Goal: Information Seeking & Learning: Find specific fact

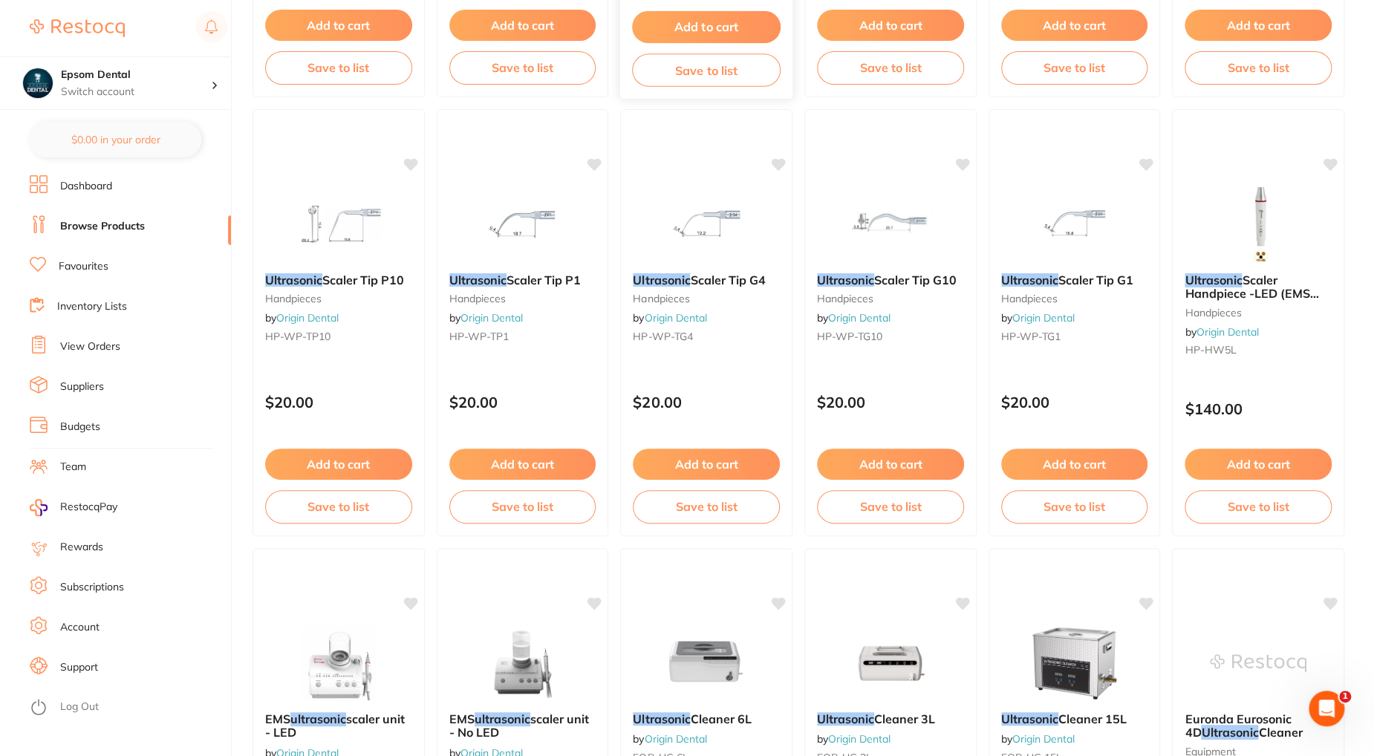
scroll to position [2972, 0]
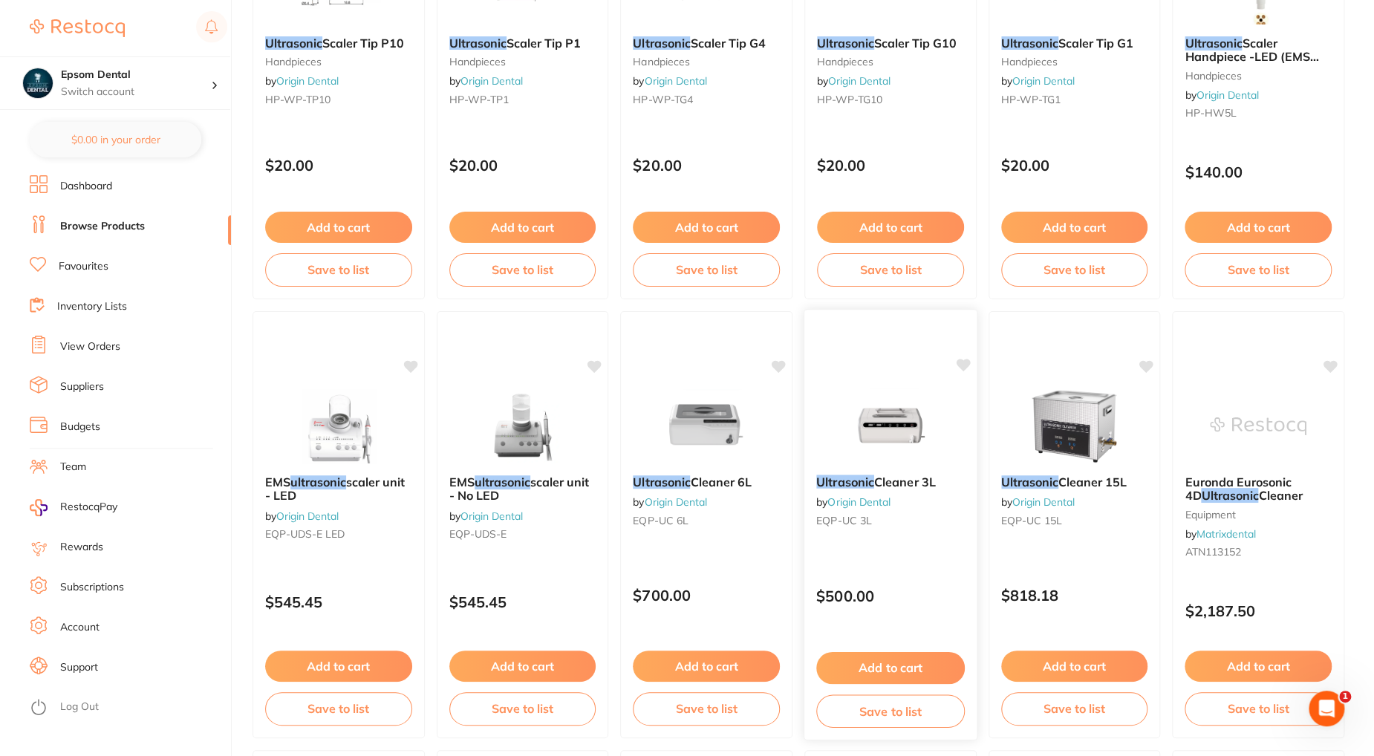
click at [859, 493] on div "Ultrasonic Cleaner 3L by Origin Dental EQP-UC 3L" at bounding box center [891, 504] width 172 height 82
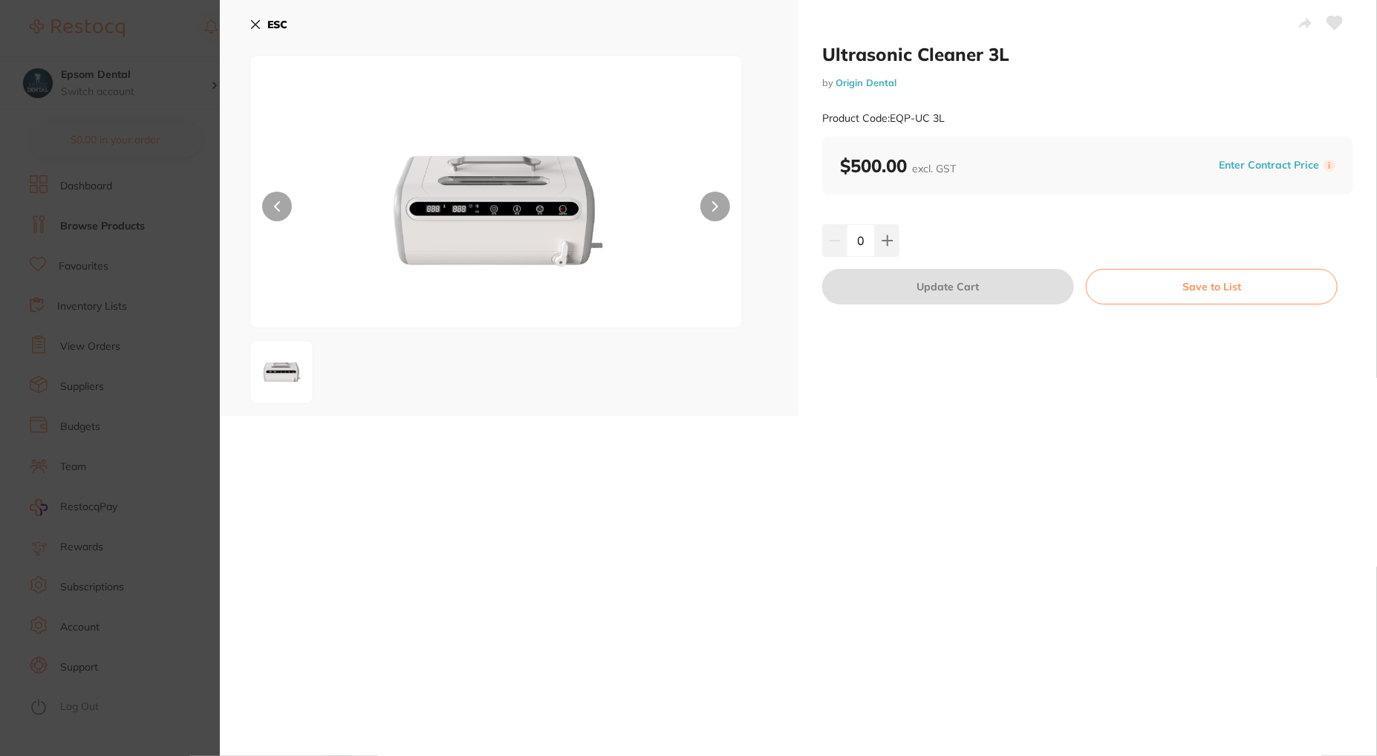
click at [716, 212] on button at bounding box center [716, 207] width 30 height 30
click at [1303, 27] on icon at bounding box center [1305, 23] width 13 height 11
click at [892, 82] on link "Origin Dental" at bounding box center [866, 83] width 61 height 12
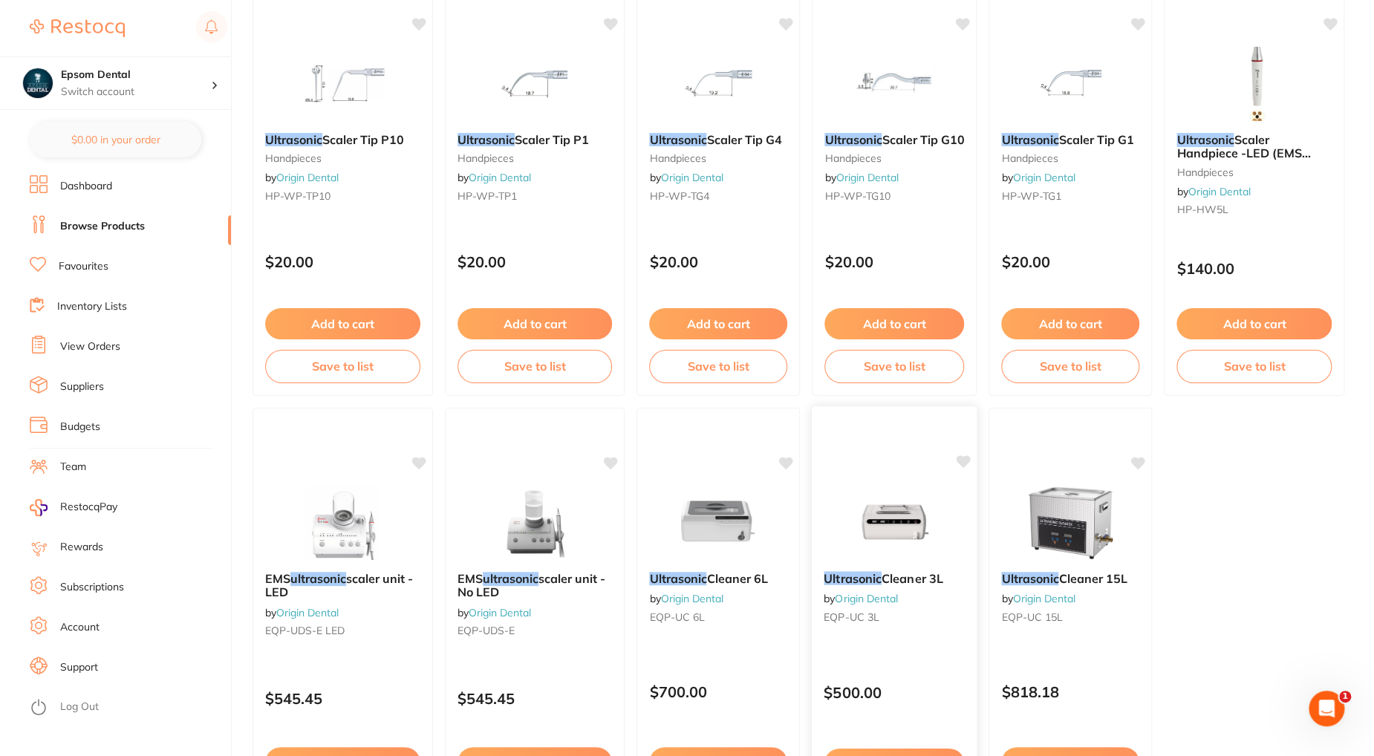
scroll to position [396, 0]
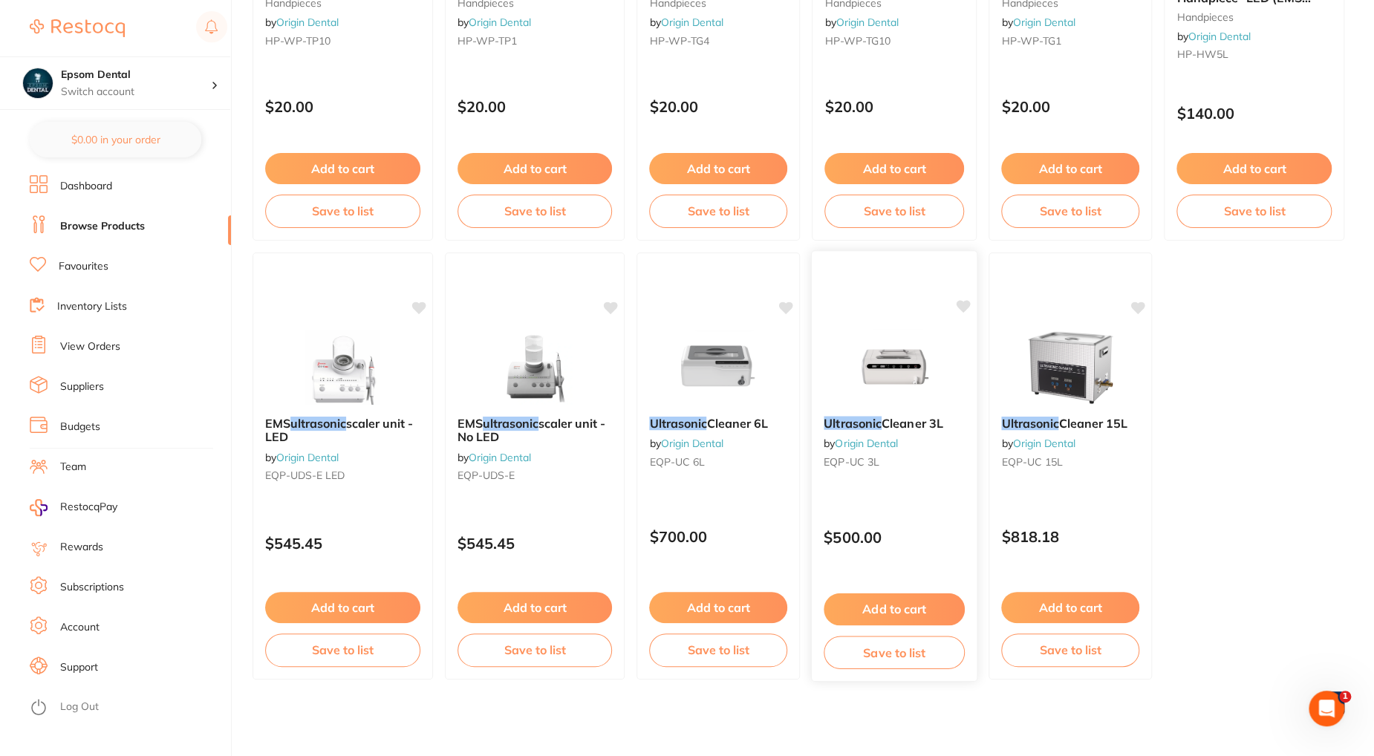
click at [857, 444] on link "Origin Dental" at bounding box center [867, 443] width 63 height 13
click at [882, 360] on img at bounding box center [894, 366] width 97 height 75
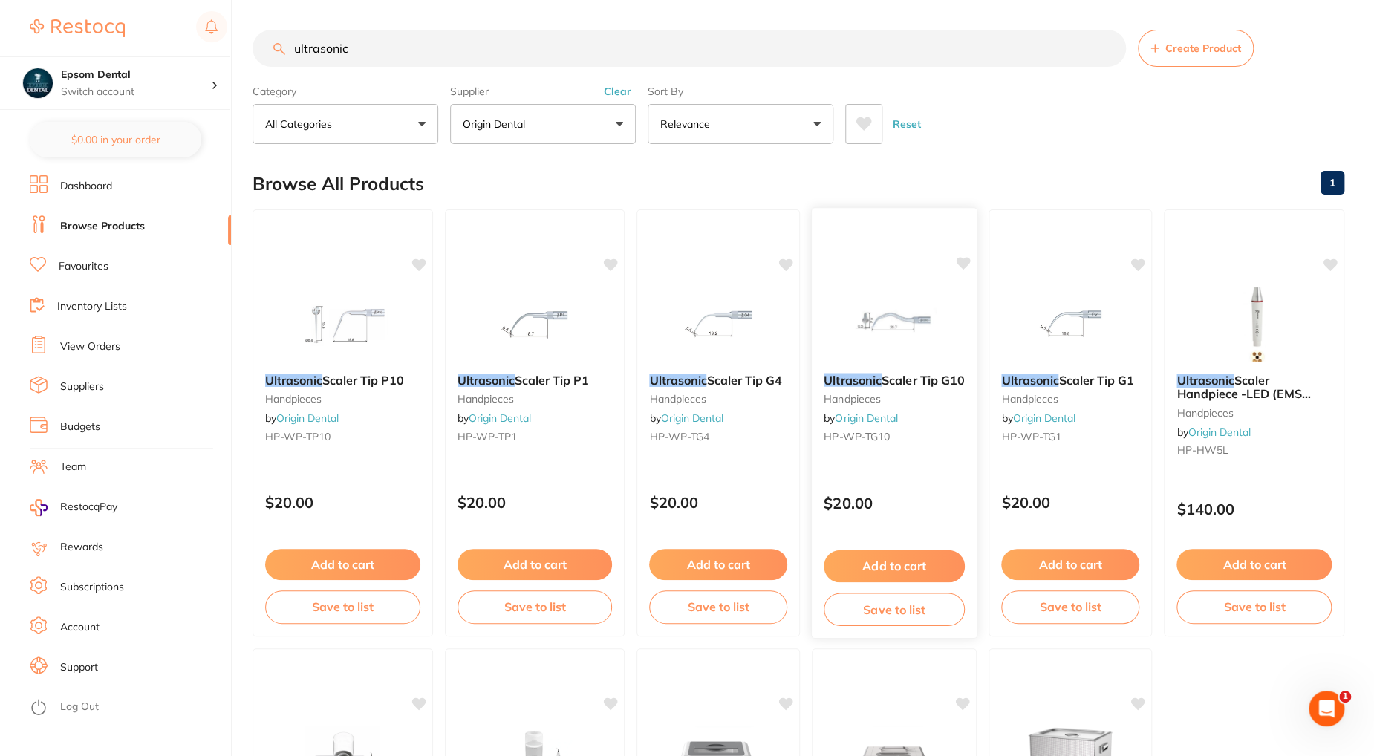
scroll to position [396, 0]
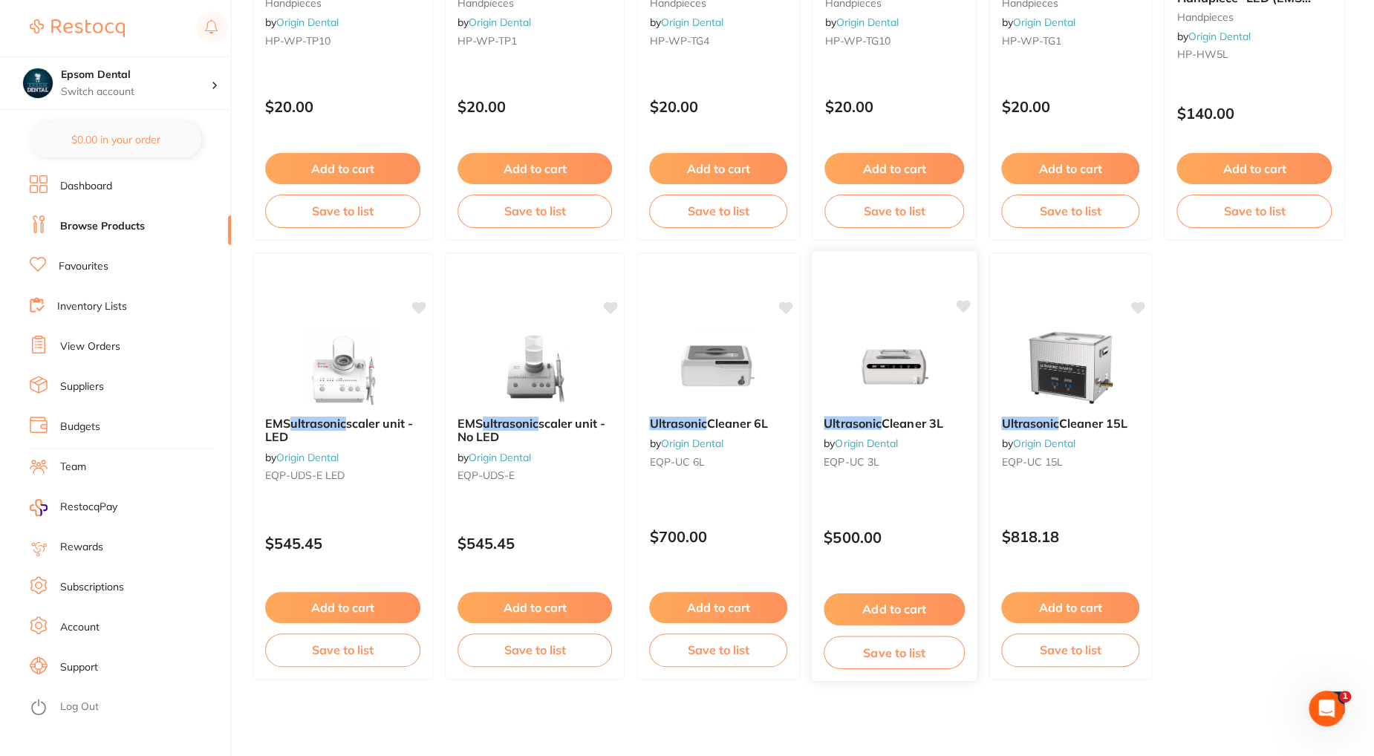
click at [894, 347] on img at bounding box center [894, 366] width 97 height 75
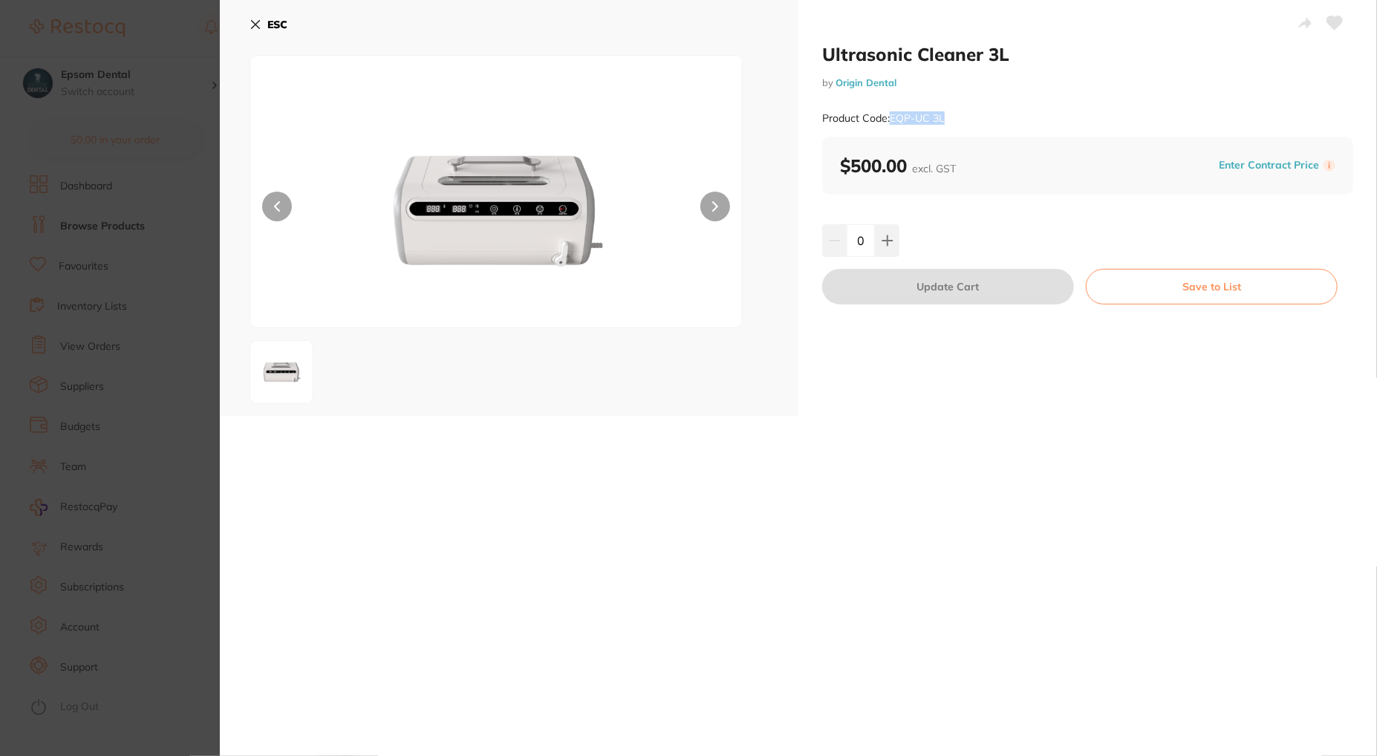
drag, startPoint x: 951, startPoint y: 114, endPoint x: 889, endPoint y: 120, distance: 62.7
click at [889, 120] on div "Product Code: EQP-UC 3L" at bounding box center [1087, 118] width 531 height 36
copy small "EQP-UC 3L"
